Goal: Task Accomplishment & Management: Use online tool/utility

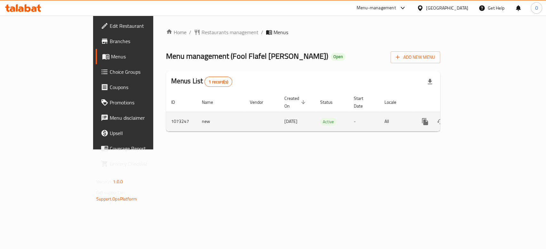
click at [475, 118] on icon "enhanced table" at bounding box center [471, 122] width 8 height 8
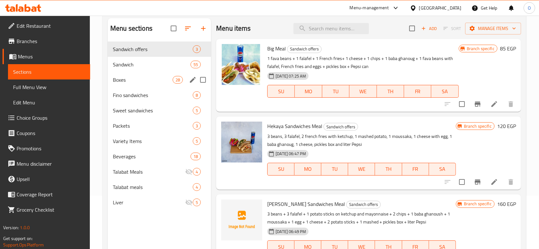
scroll to position [43, 0]
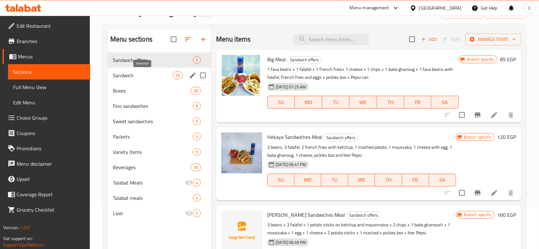
click at [141, 72] on span "Sandwich" at bounding box center [143, 76] width 60 height 8
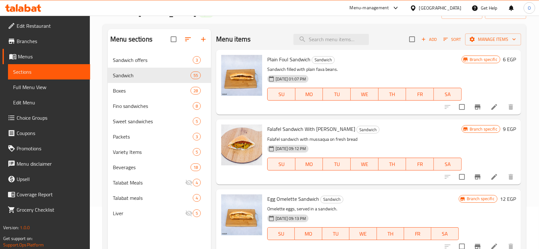
scroll to position [43, 0]
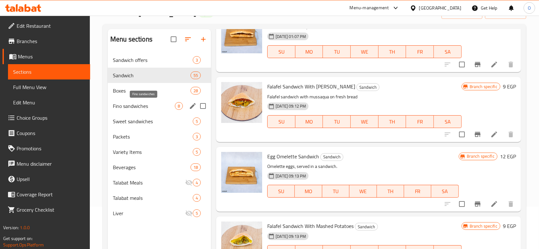
click at [116, 106] on span "Fino sandwiches" at bounding box center [144, 106] width 62 height 8
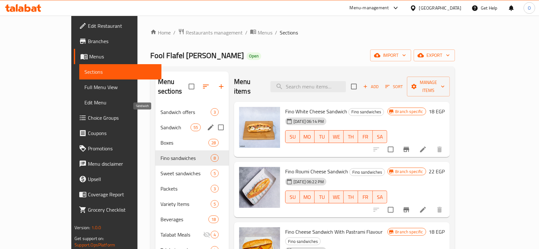
click at [160, 124] on span "Sandwich" at bounding box center [175, 128] width 30 height 8
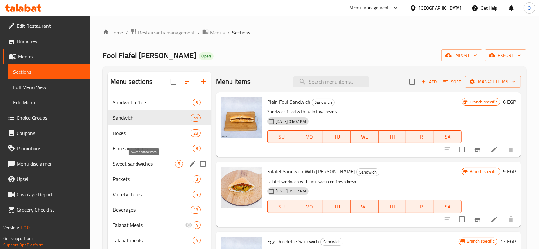
click at [127, 167] on span "Sweet sandwiches" at bounding box center [144, 164] width 62 height 8
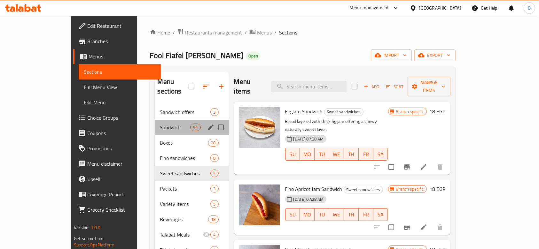
click at [155, 124] on div "Sandwich 55" at bounding box center [192, 127] width 74 height 15
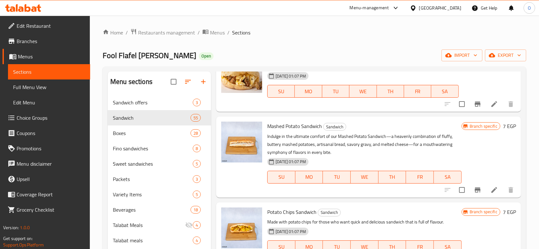
scroll to position [1023, 0]
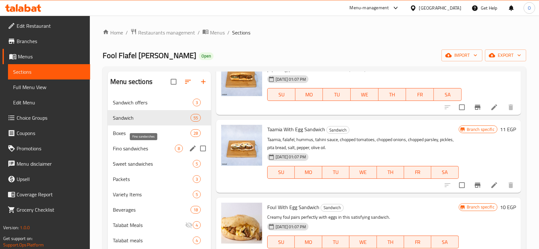
click at [128, 152] on span "Fino sandwiches" at bounding box center [144, 149] width 62 height 8
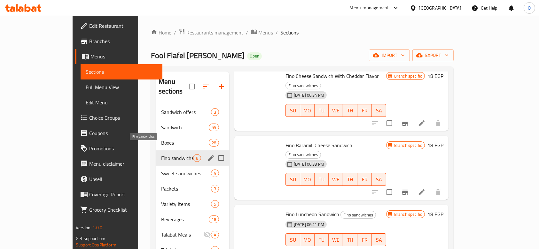
scroll to position [248, 0]
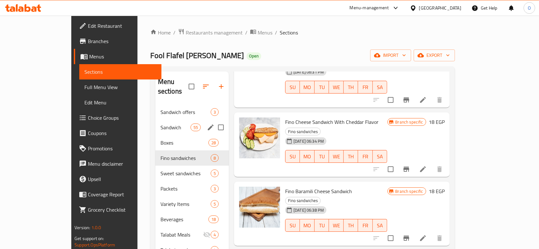
click at [155, 122] on div "Sandwich 55" at bounding box center [192, 127] width 74 height 15
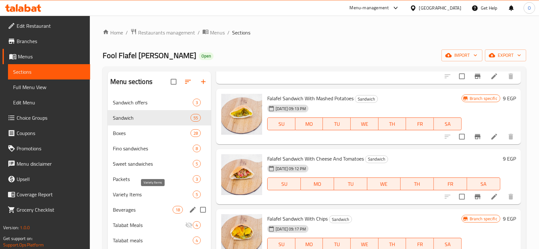
scroll to position [85, 0]
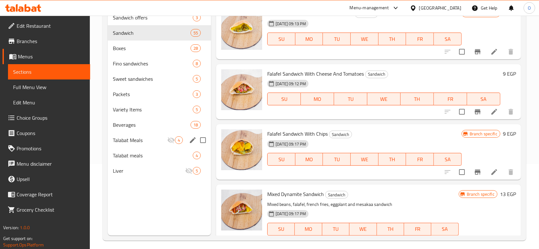
click at [147, 144] on div "Talabat Meals 4" at bounding box center [159, 140] width 103 height 15
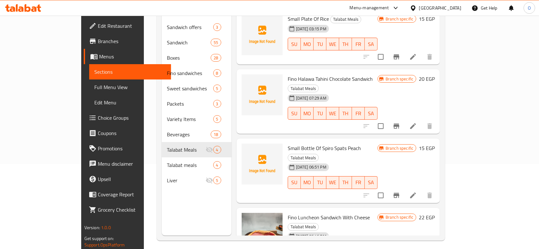
scroll to position [90, 0]
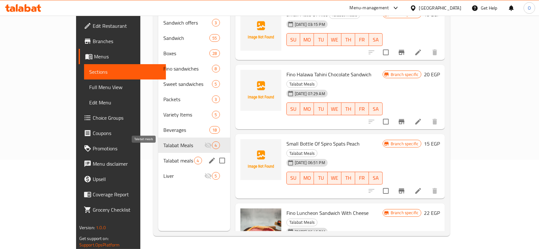
click at [163, 157] on span "Talabat meals" at bounding box center [178, 161] width 30 height 8
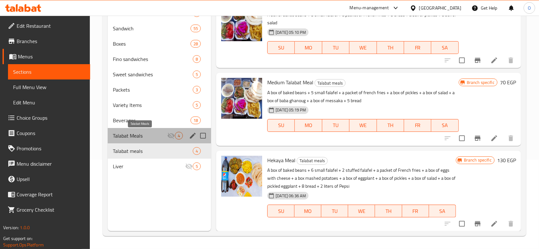
click at [137, 138] on span "Talabat Meals" at bounding box center [140, 136] width 54 height 8
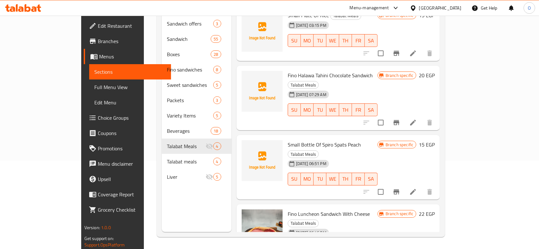
scroll to position [90, 0]
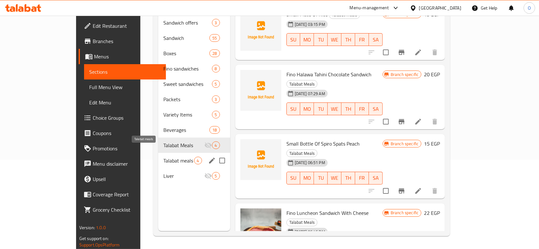
click at [163, 157] on span "Talabat meals" at bounding box center [178, 161] width 30 height 8
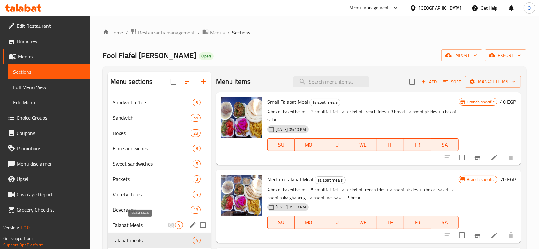
click at [139, 224] on span "Talabat Meals" at bounding box center [140, 226] width 54 height 8
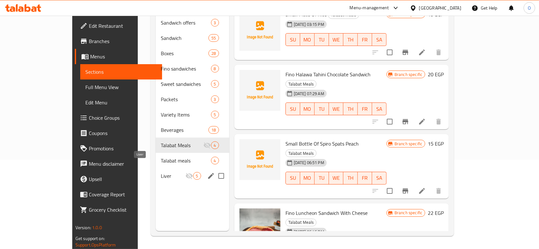
click at [161, 172] on span "Liver" at bounding box center [173, 176] width 24 height 8
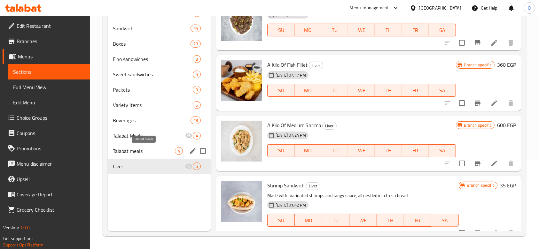
click at [132, 149] on span "Talabat meals" at bounding box center [144, 151] width 62 height 8
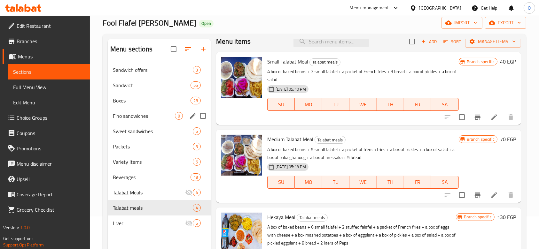
scroll to position [85, 0]
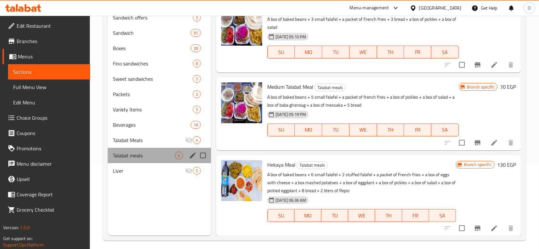
click at [134, 159] on div "Talabat meals 4" at bounding box center [159, 155] width 103 height 15
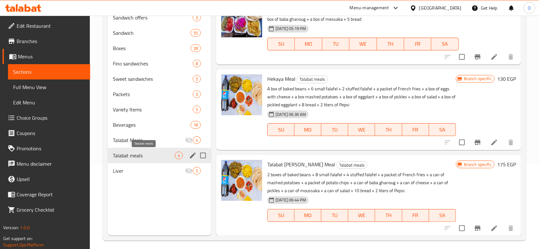
click at [158, 158] on span "Talabat meals" at bounding box center [144, 156] width 62 height 8
click at [156, 159] on span "Talabat meals" at bounding box center [144, 156] width 62 height 8
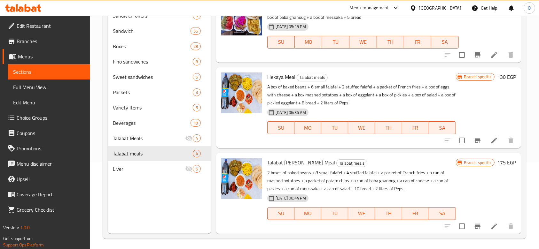
scroll to position [90, 0]
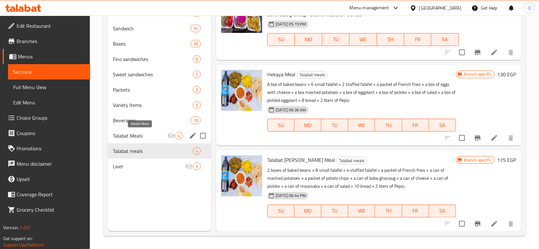
click at [144, 138] on span "Talabat Meals" at bounding box center [140, 136] width 54 height 8
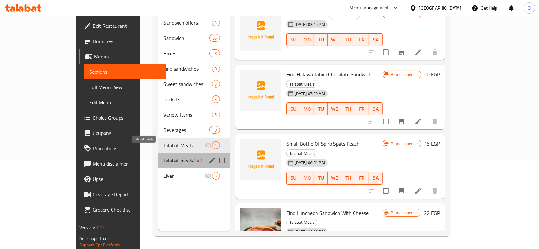
click at [163, 157] on span "Talabat meals" at bounding box center [178, 161] width 30 height 8
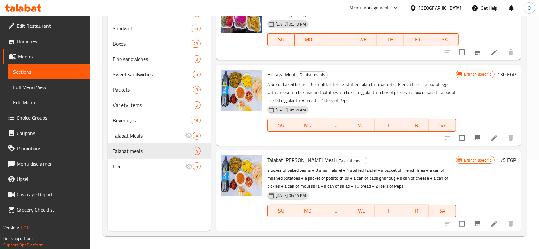
scroll to position [47, 0]
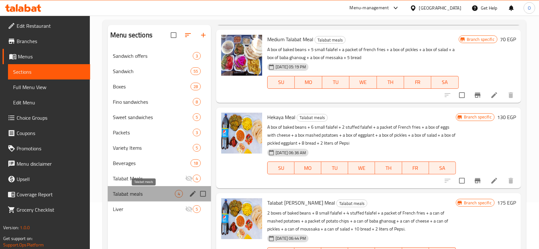
click at [159, 191] on span "Talabat meals" at bounding box center [144, 194] width 62 height 8
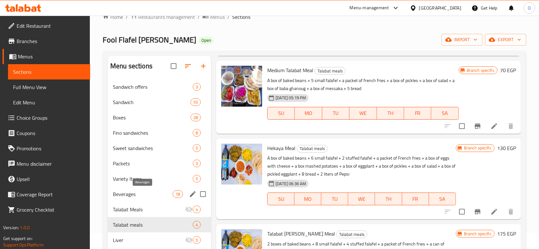
scroll to position [0, 0]
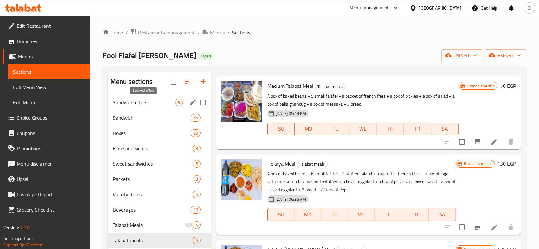
click at [149, 100] on span "Sandwich offers" at bounding box center [144, 103] width 62 height 8
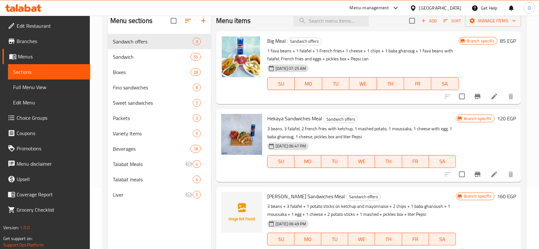
scroll to position [43, 0]
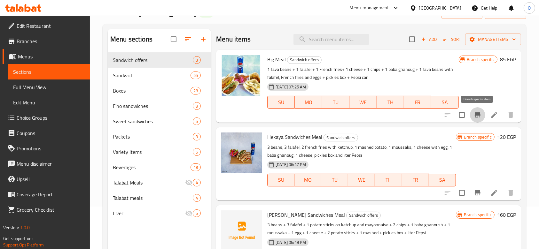
click at [472, 114] on button "Branch-specific-item" at bounding box center [477, 114] width 15 height 15
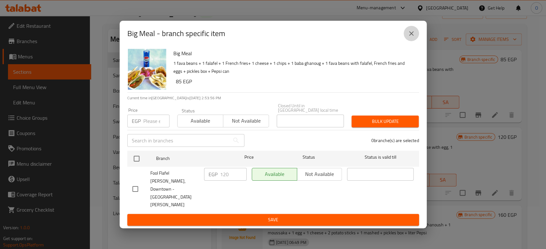
click at [410, 37] on icon "close" at bounding box center [411, 34] width 8 height 8
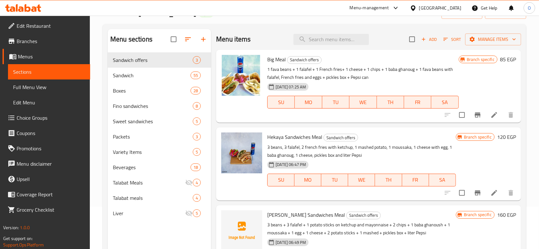
click at [476, 192] on icon "Branch-specific-item" at bounding box center [478, 193] width 6 height 5
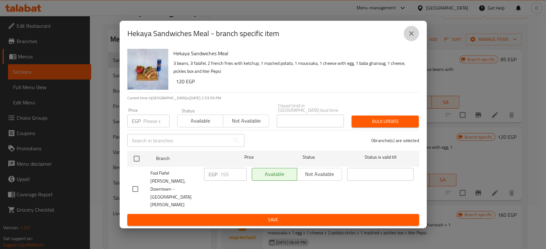
click at [411, 37] on icon "close" at bounding box center [411, 34] width 8 height 8
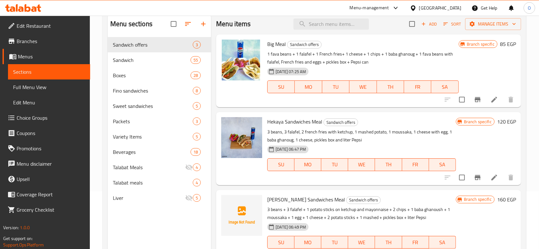
scroll to position [90, 0]
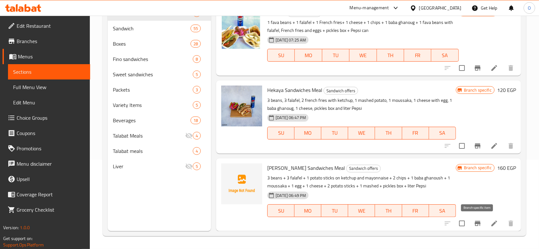
click at [475, 221] on icon "Branch-specific-item" at bounding box center [478, 224] width 8 height 8
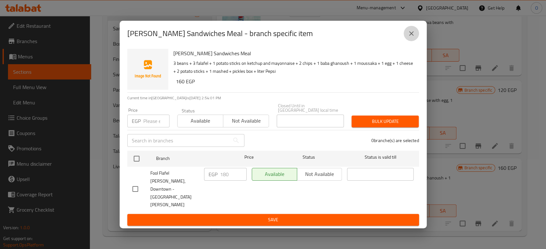
click at [412, 37] on icon "close" at bounding box center [411, 34] width 8 height 8
